Goal: Navigation & Orientation: Find specific page/section

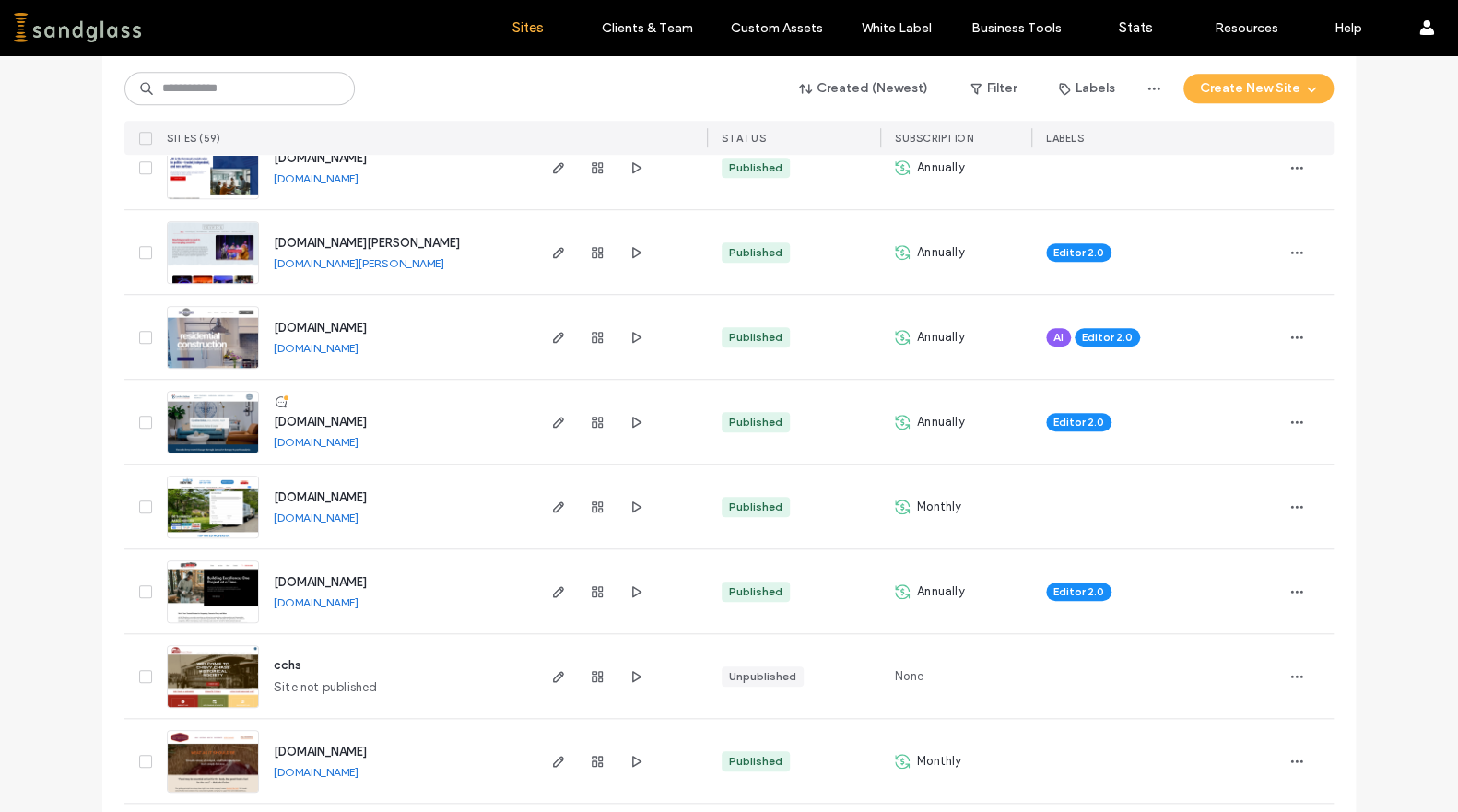
scroll to position [578, 0]
click at [553, 424] on use "button" at bounding box center [558, 421] width 11 height 11
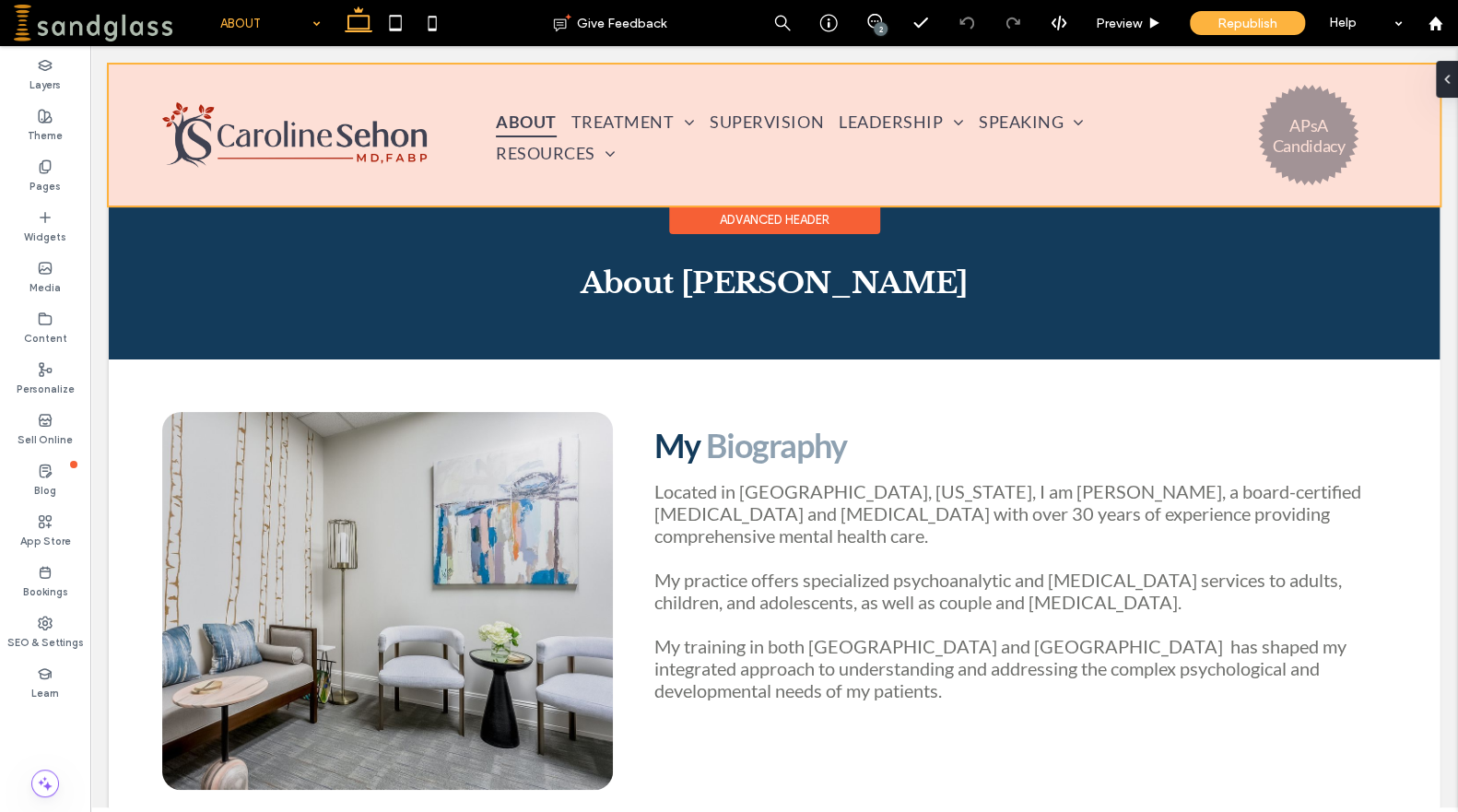
click at [1139, 139] on div at bounding box center [775, 135] width 1331 height 141
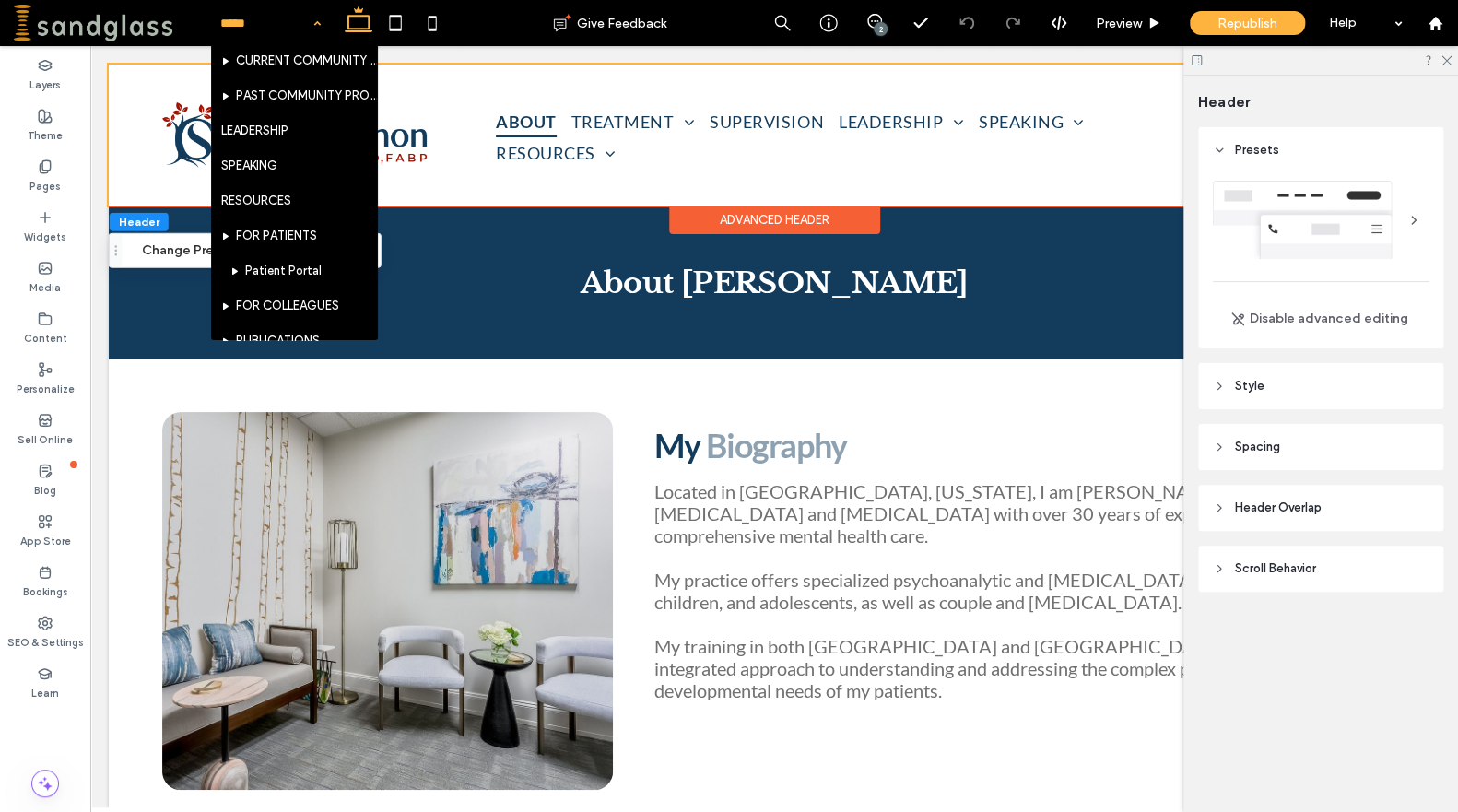
scroll to position [226, 0]
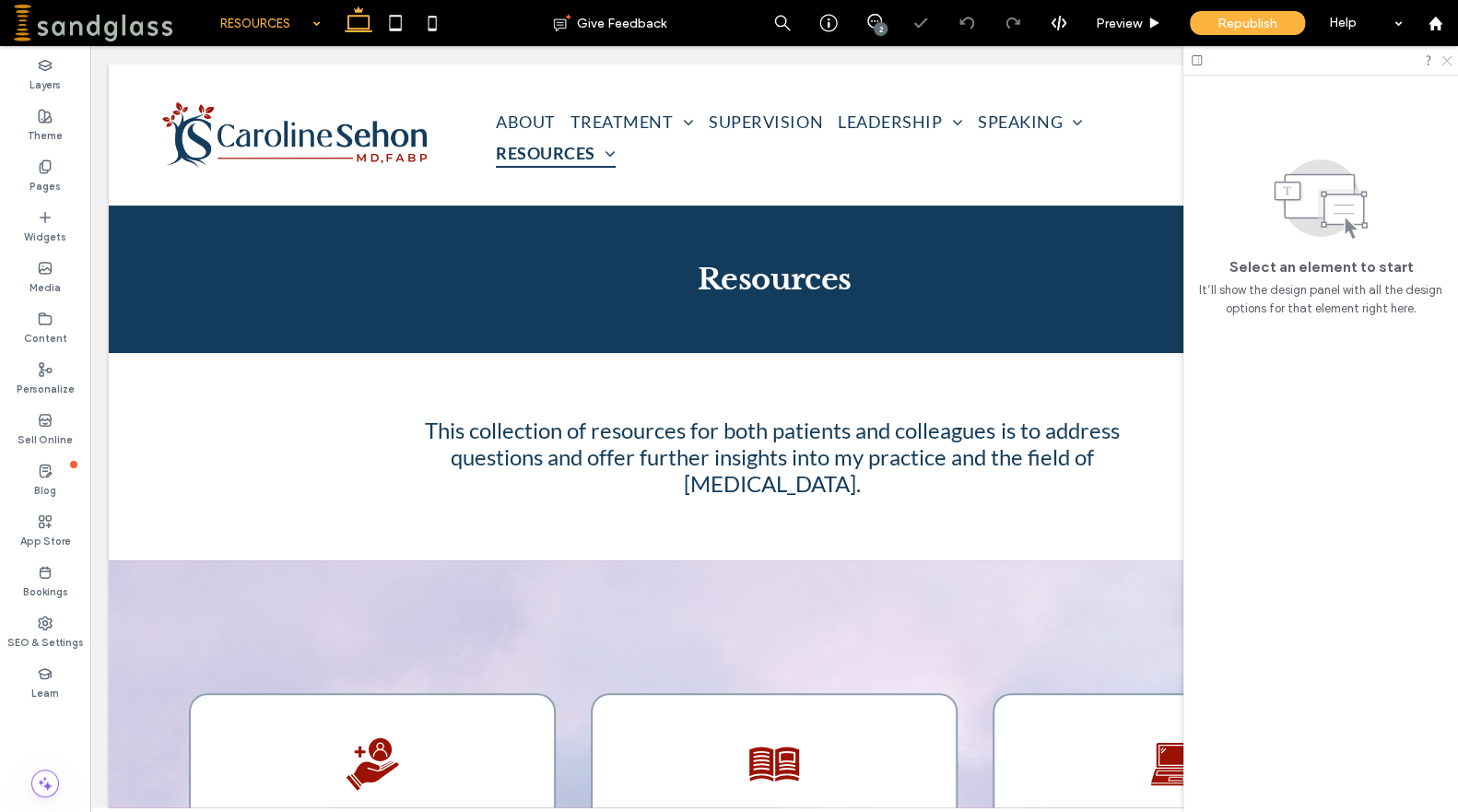
click at [1445, 59] on use at bounding box center [1446, 62] width 10 height 10
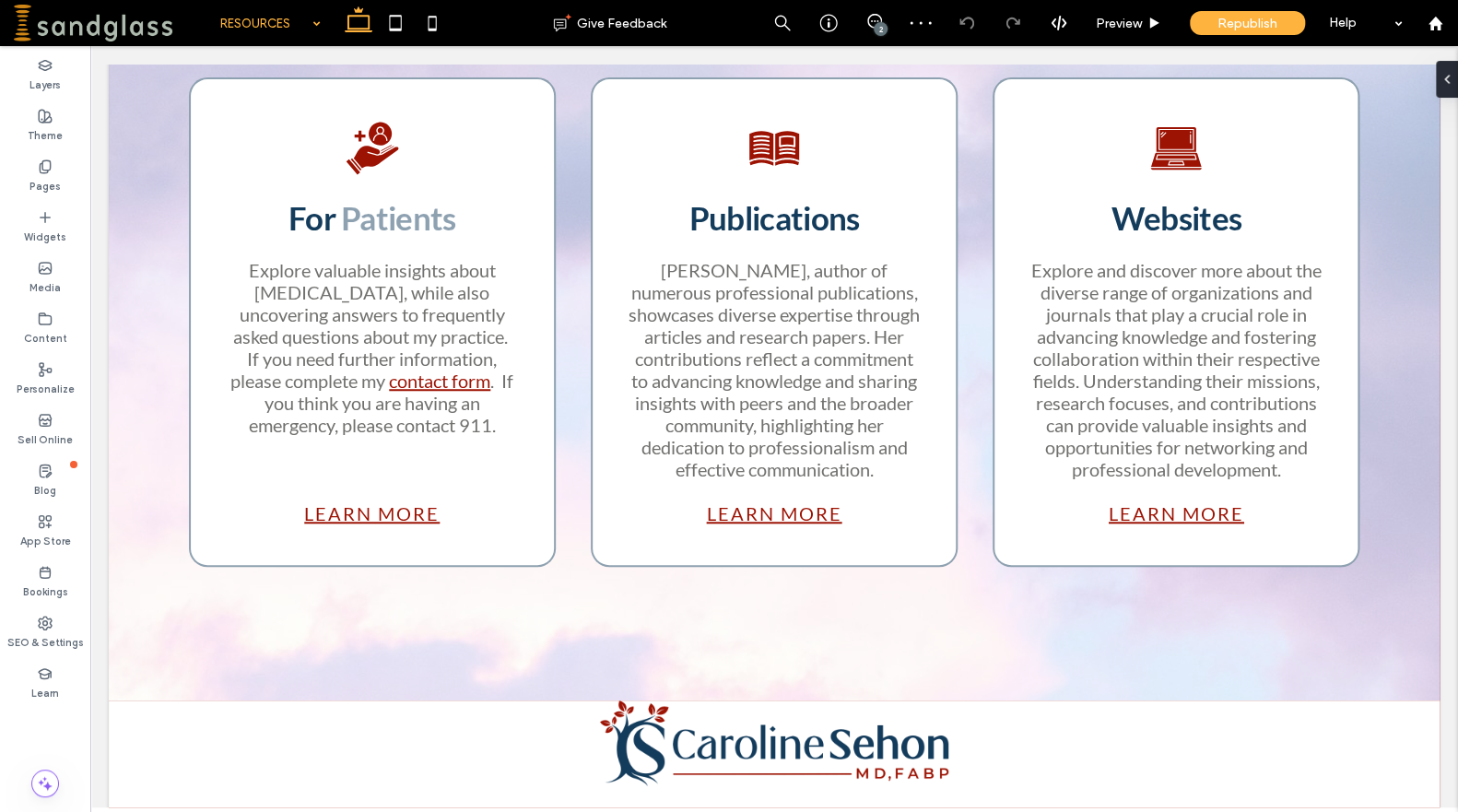
scroll to position [620, 0]
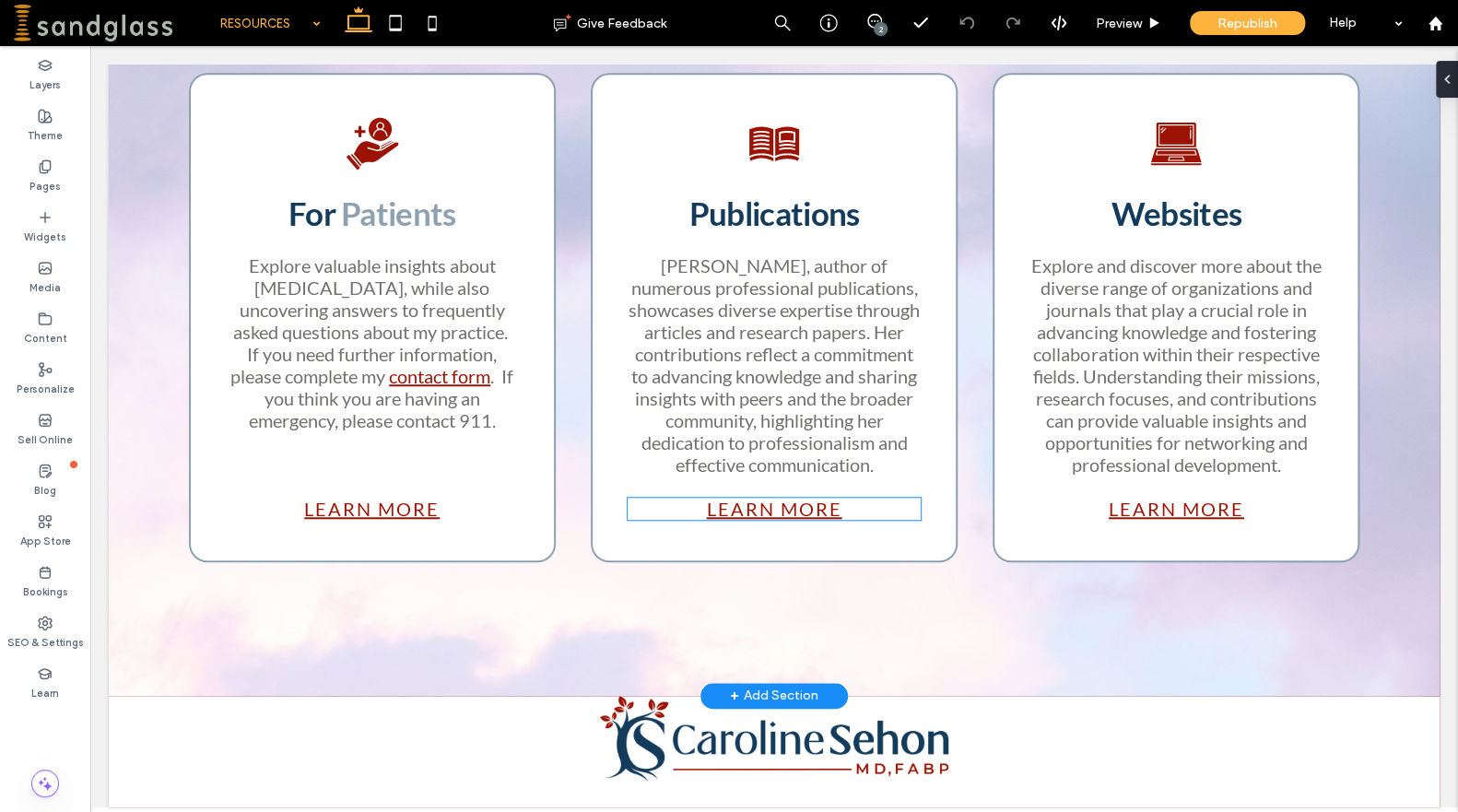
click at [776, 519] on link "Learn more" at bounding box center [774, 508] width 135 height 22
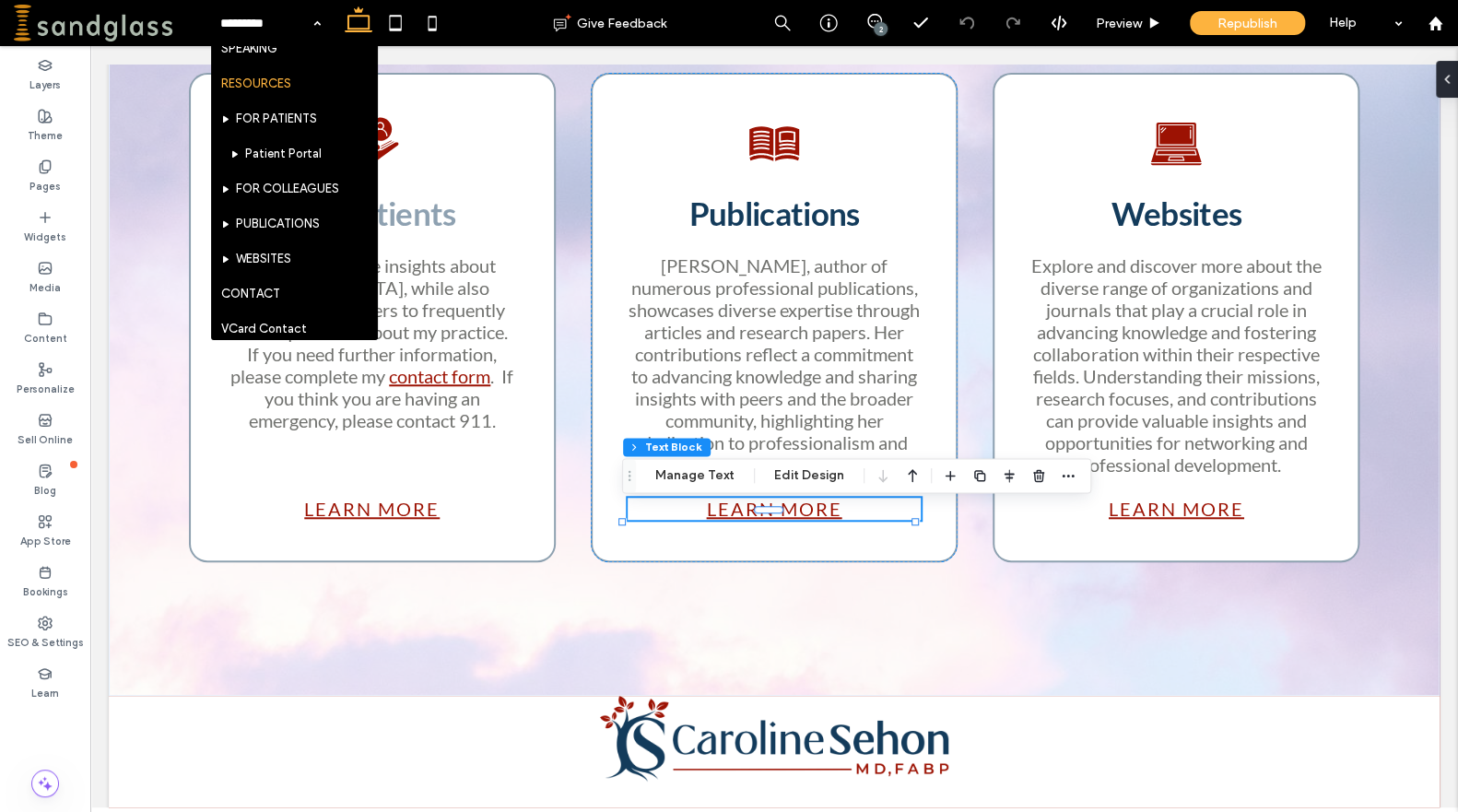
scroll to position [347, 0]
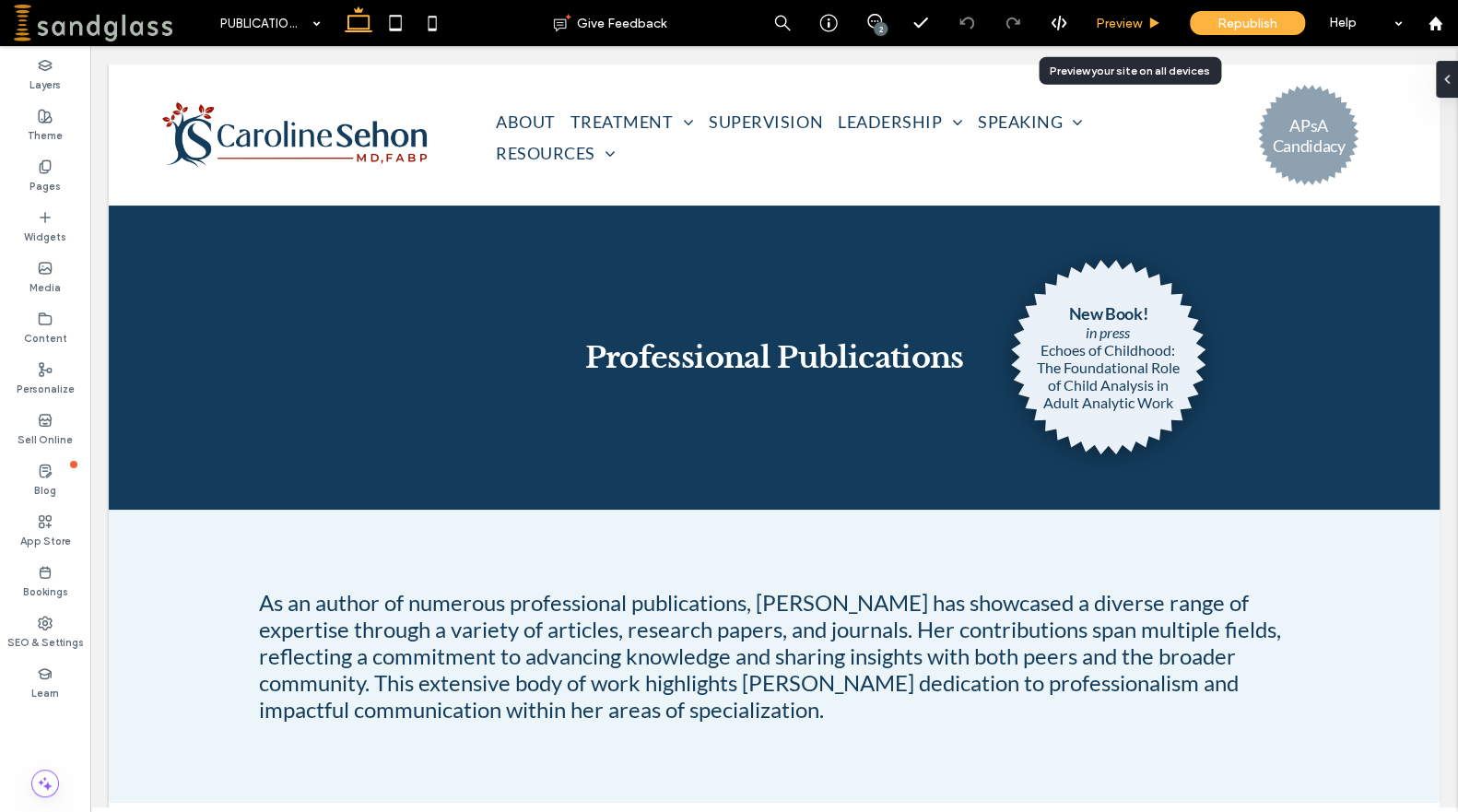
click at [1120, 19] on span "Preview" at bounding box center [1118, 24] width 46 height 16
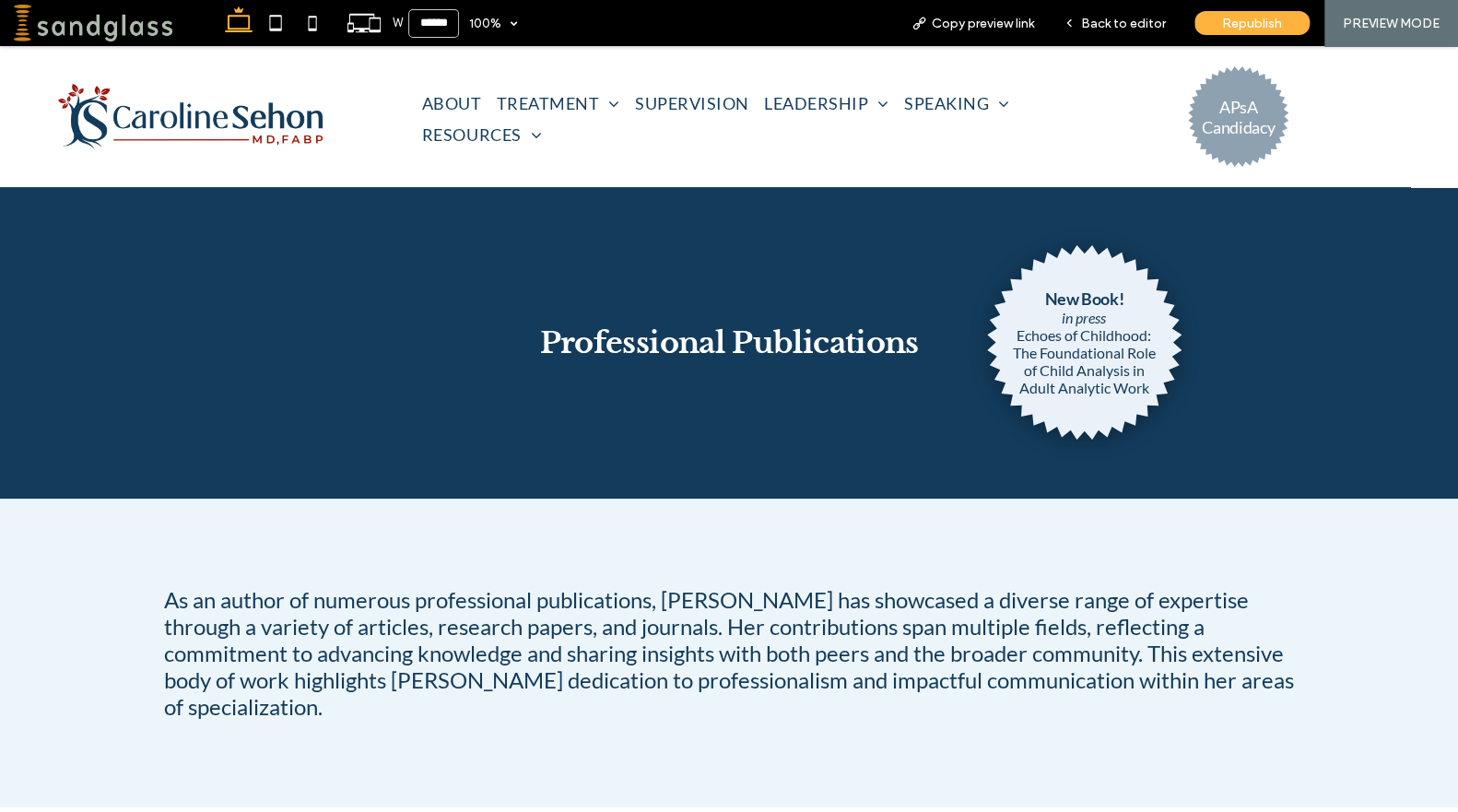
click at [1064, 362] on p "Echoes of Childhood: The Foundational Role of Child Analysis in Adult Analytic …" at bounding box center [1084, 361] width 147 height 70
click at [453, 119] on span "ABOUT" at bounding box center [452, 103] width 61 height 31
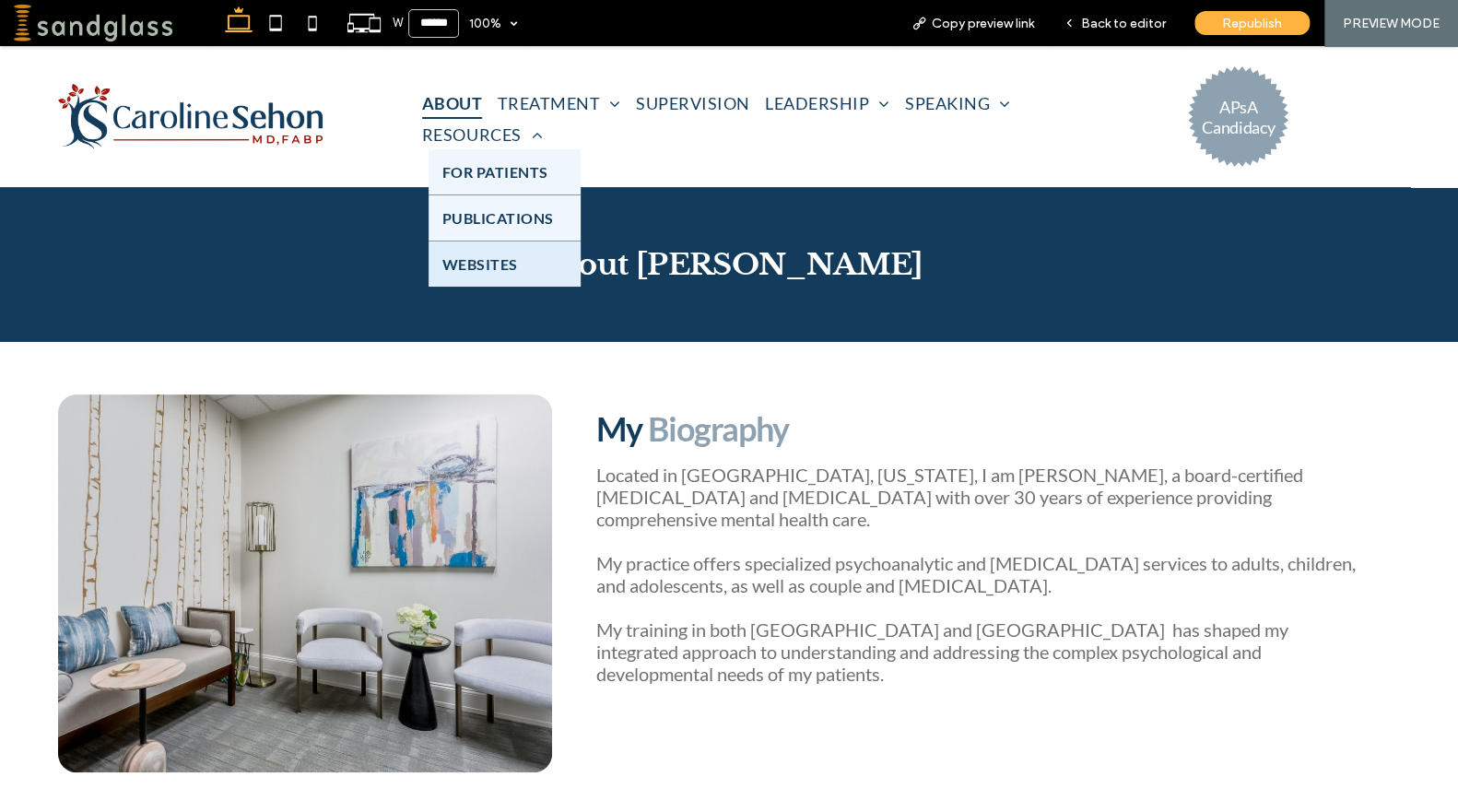
click at [518, 255] on span "WEBSITES" at bounding box center [480, 264] width 75 height 18
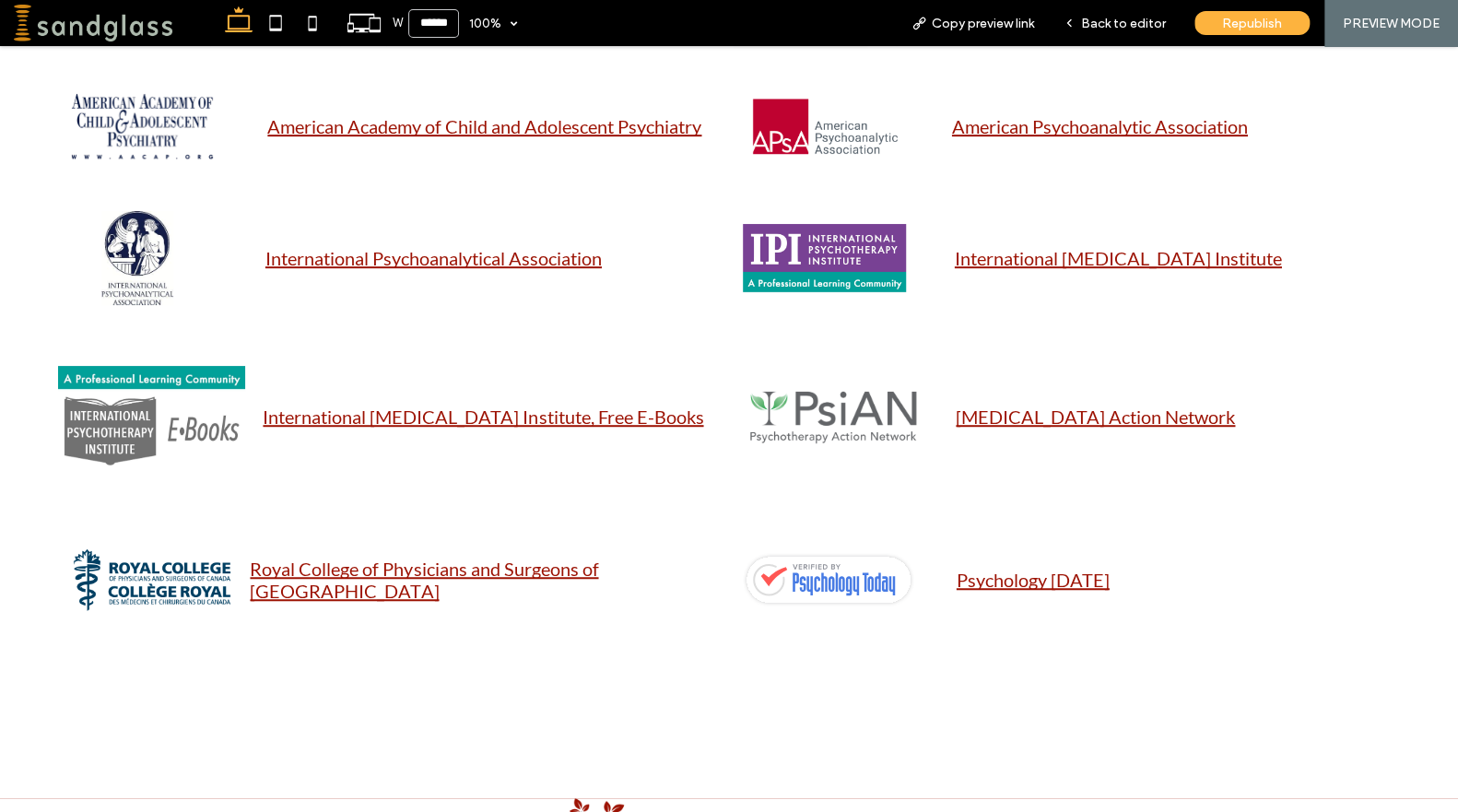
scroll to position [536, 0]
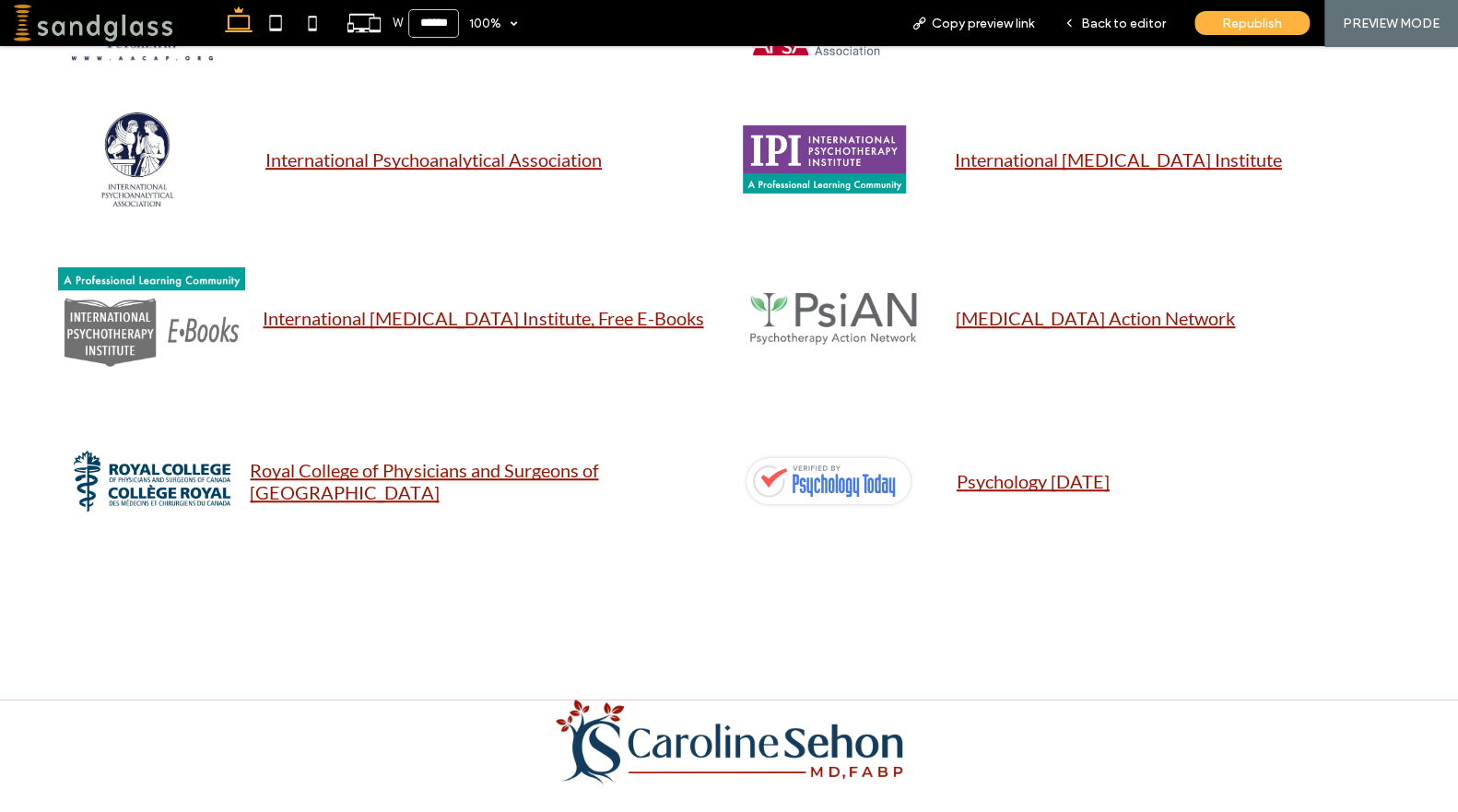
click at [390, 323] on link "International Psychotherapy Institute, Free E-Books" at bounding box center [483, 318] width 441 height 22
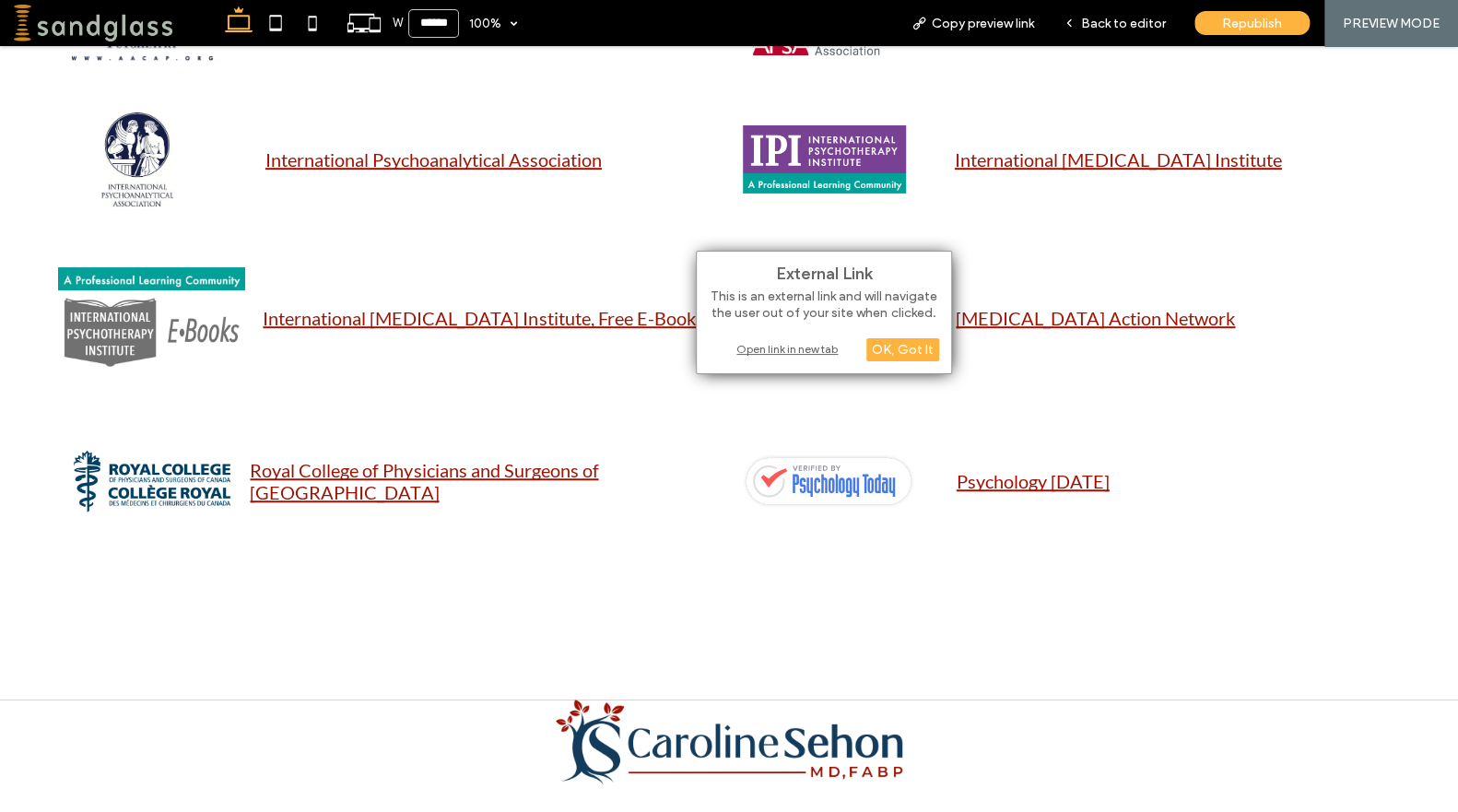
click at [769, 348] on div "Open link in new tab" at bounding box center [824, 348] width 230 height 19
